Goal: Check status

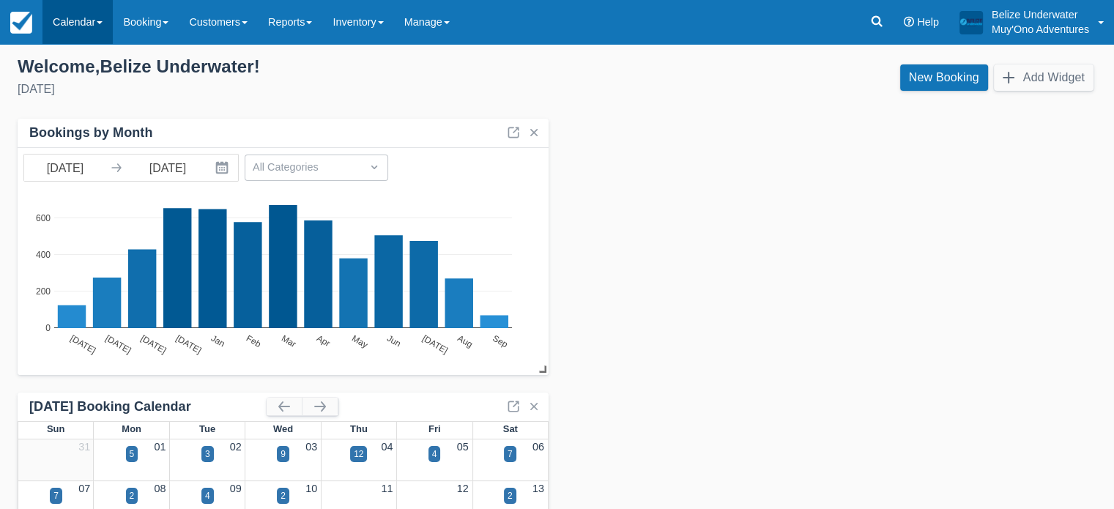
click at [75, 26] on link "Calendar" at bounding box center [77, 22] width 70 height 44
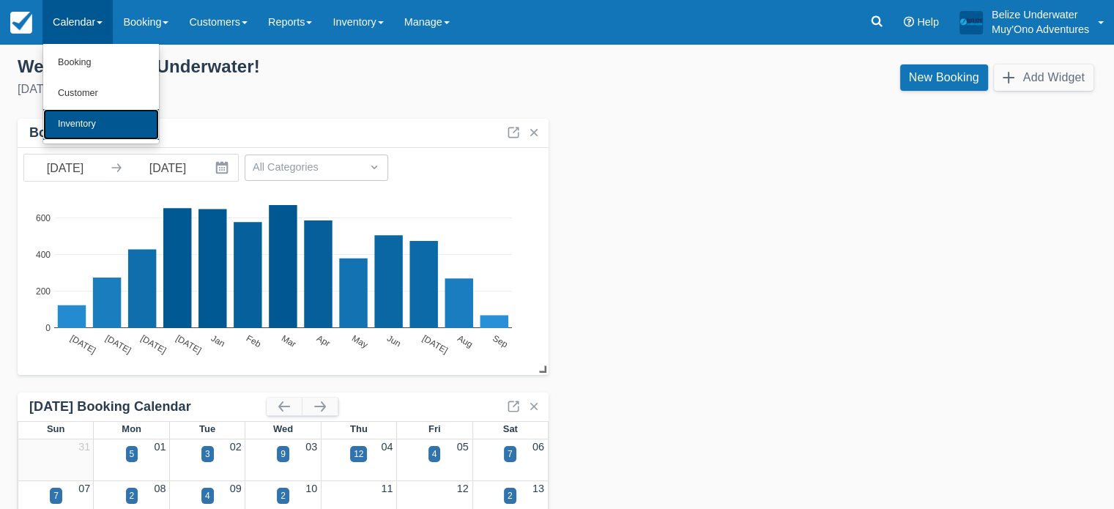
click at [72, 119] on link "Inventory" at bounding box center [101, 124] width 116 height 31
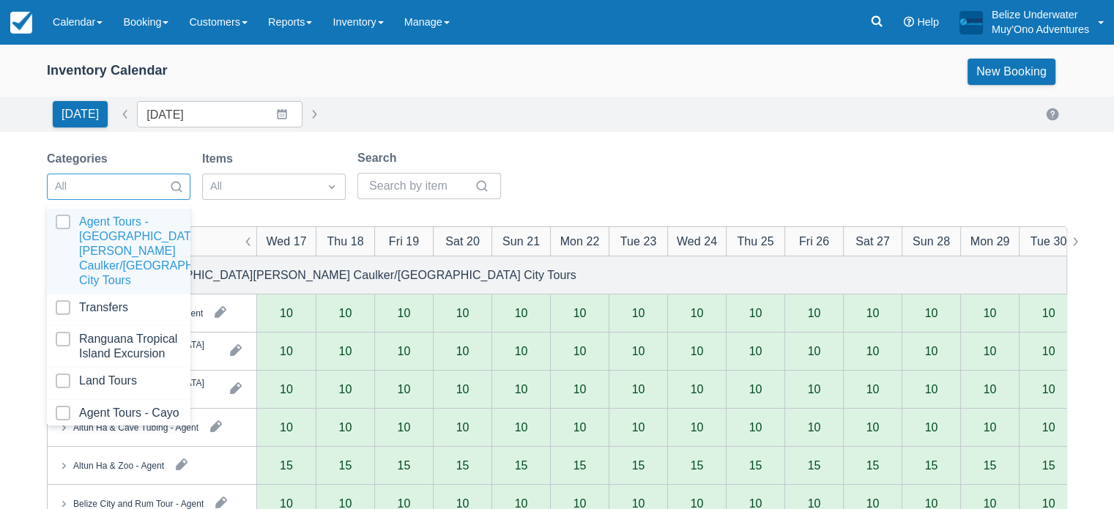
click at [78, 187] on div at bounding box center [105, 186] width 101 height 19
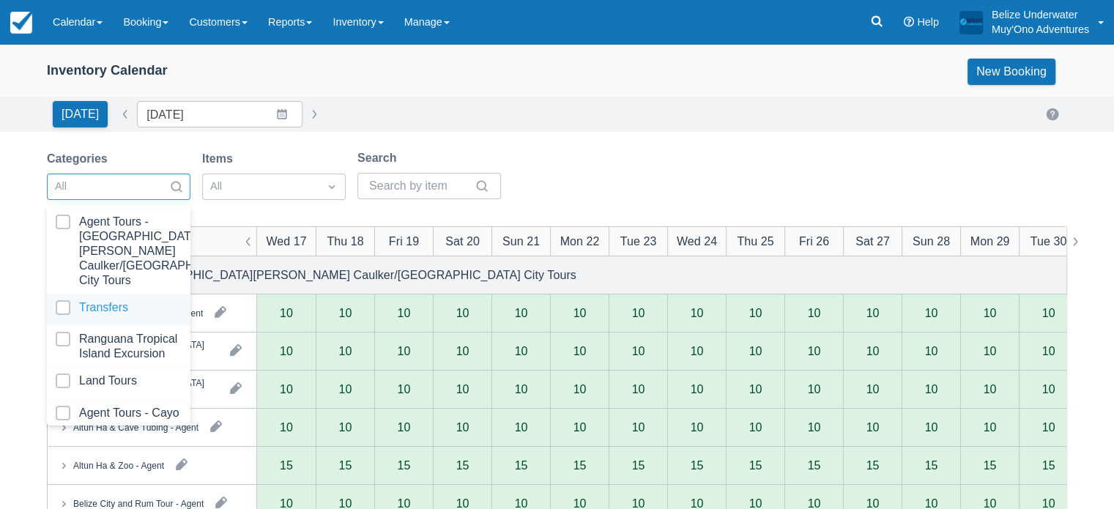
scroll to position [147, 0]
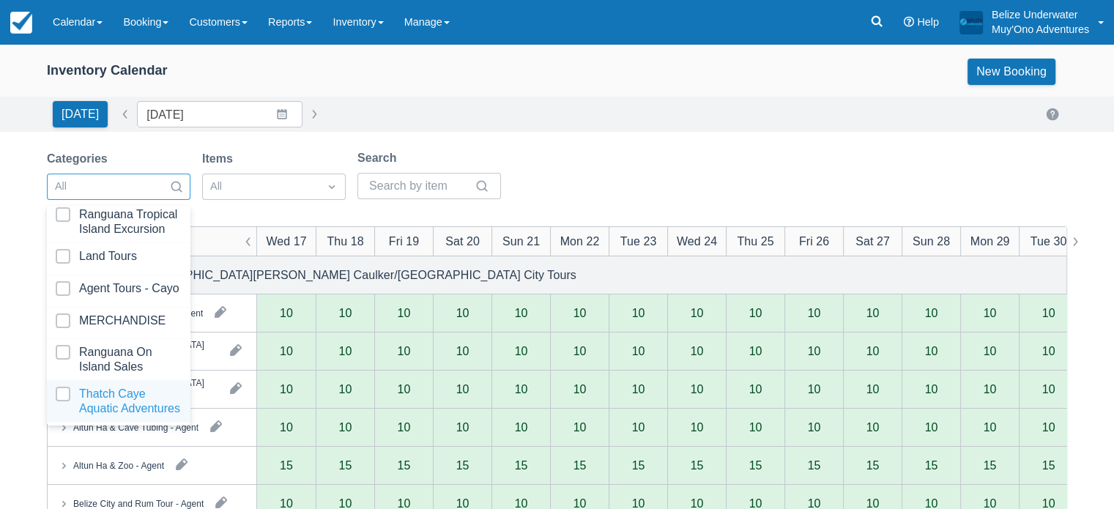
click at [94, 398] on div at bounding box center [119, 401] width 126 height 29
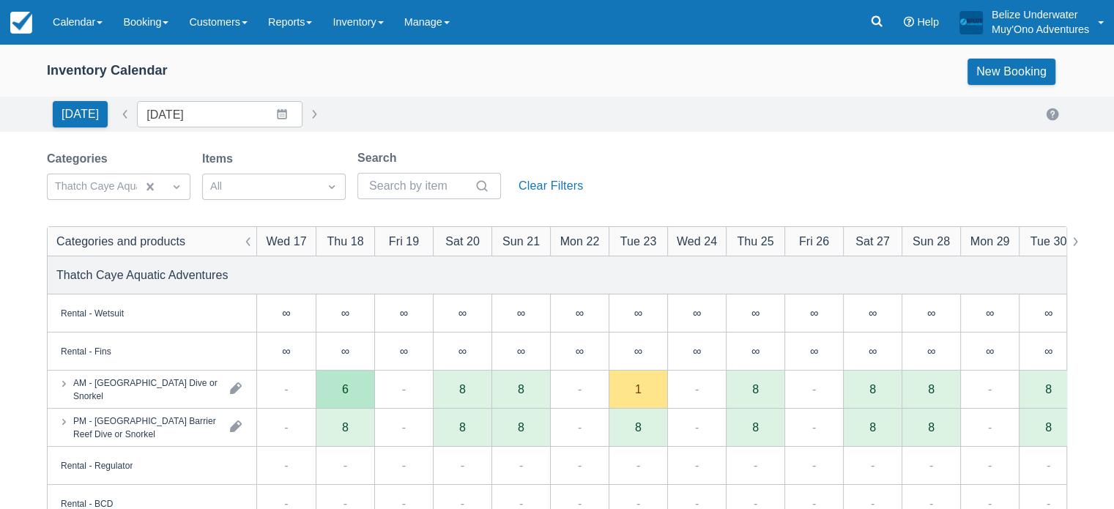
click at [468, 64] on div "Inventory Calendar New Booking" at bounding box center [557, 72] width 1020 height 26
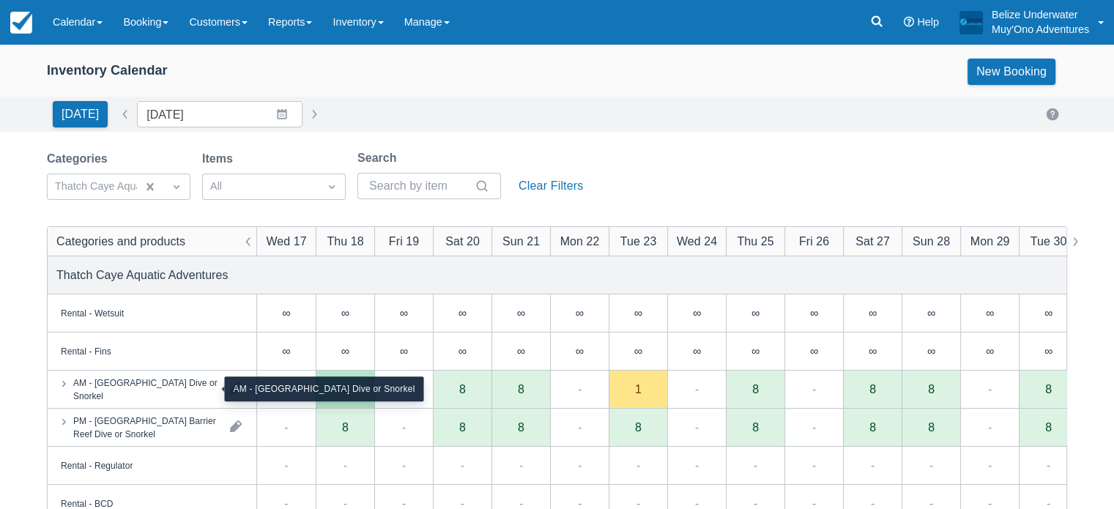
click at [92, 400] on div "AM - [GEOGRAPHIC_DATA] Dive or Snorkel" at bounding box center [145, 389] width 145 height 26
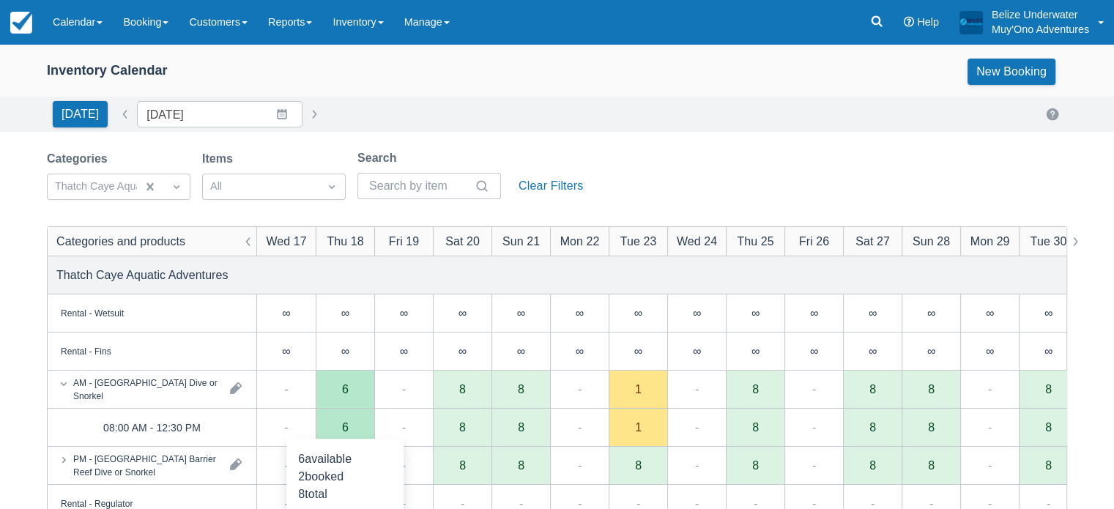
click at [342, 431] on div "6" at bounding box center [345, 427] width 7 height 12
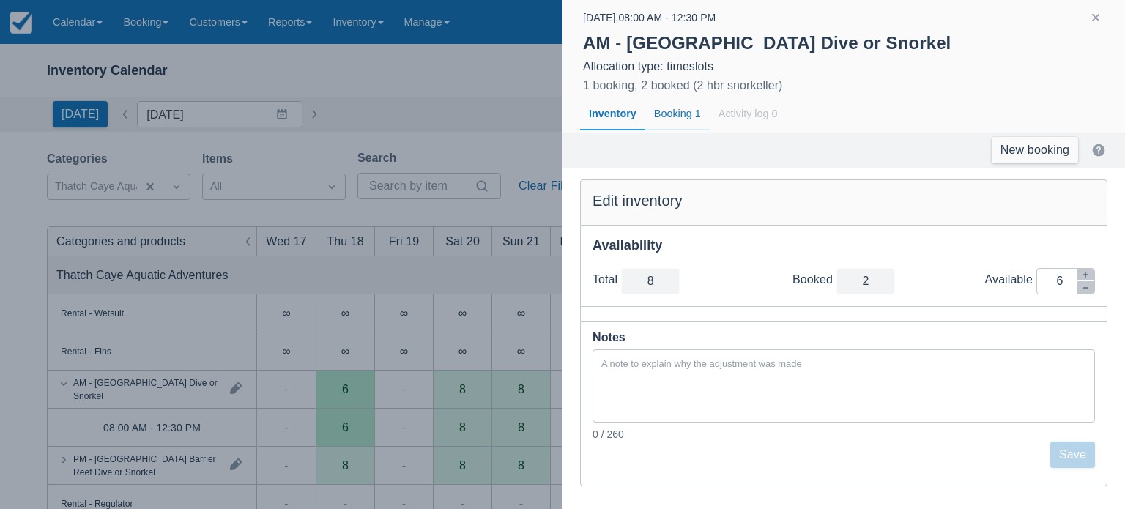
click at [688, 114] on div "Booking 1" at bounding box center [677, 114] width 64 height 34
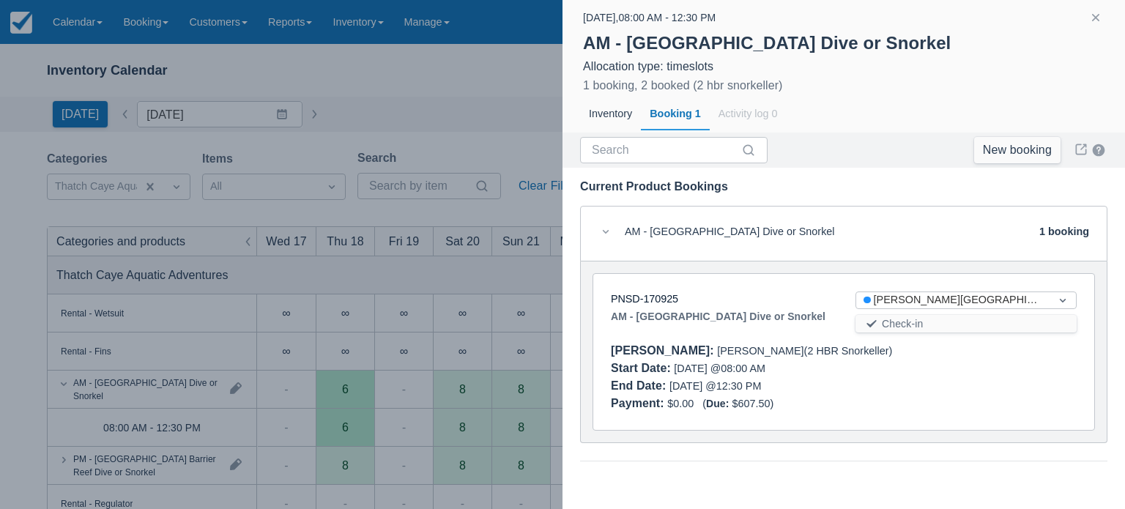
click at [636, 291] on div "PNSD-170925" at bounding box center [721, 299] width 221 height 16
click at [636, 300] on link "PNSD-170925" at bounding box center [644, 299] width 67 height 12
click at [477, 81] on div at bounding box center [562, 254] width 1125 height 509
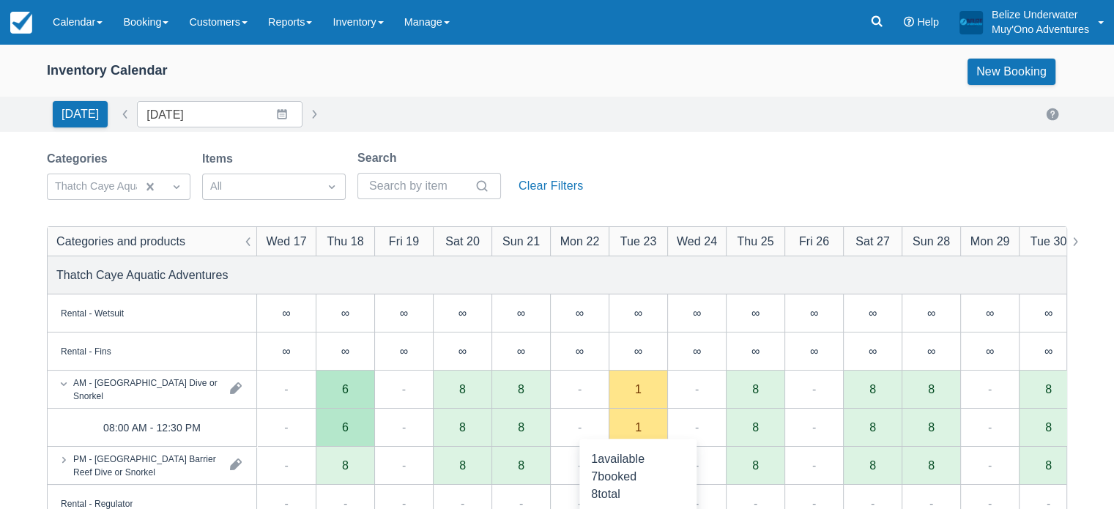
click at [637, 424] on div "1" at bounding box center [638, 427] width 7 height 12
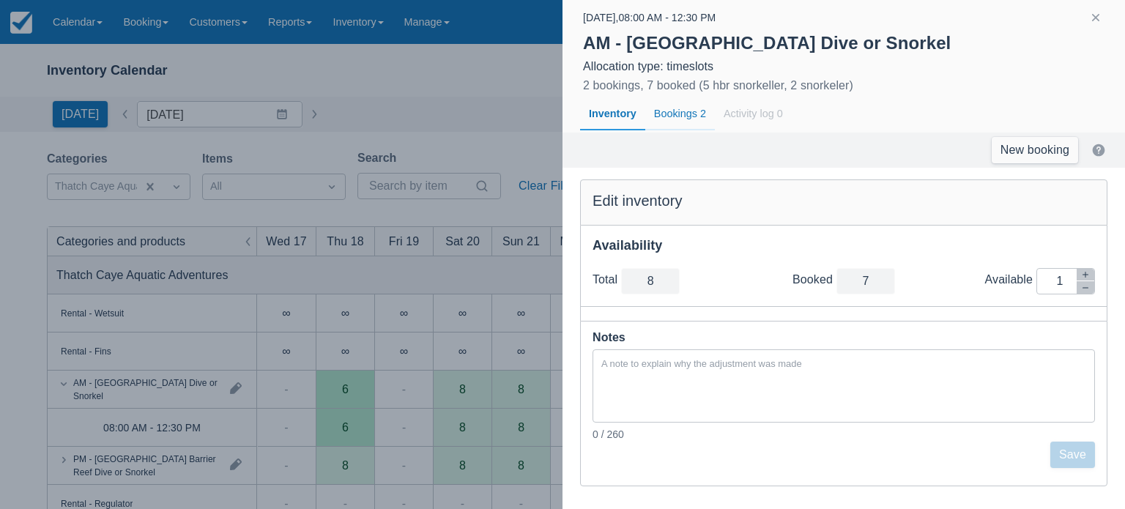
click at [661, 117] on div "Bookings 2" at bounding box center [680, 114] width 70 height 34
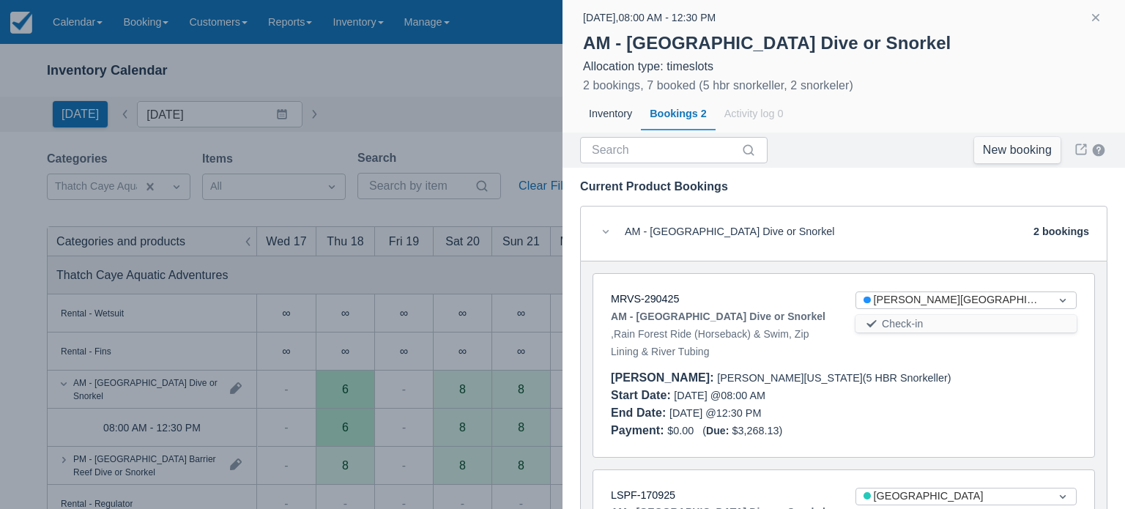
click at [489, 120] on div at bounding box center [562, 254] width 1125 height 509
